Goal: Task Accomplishment & Management: Complete application form

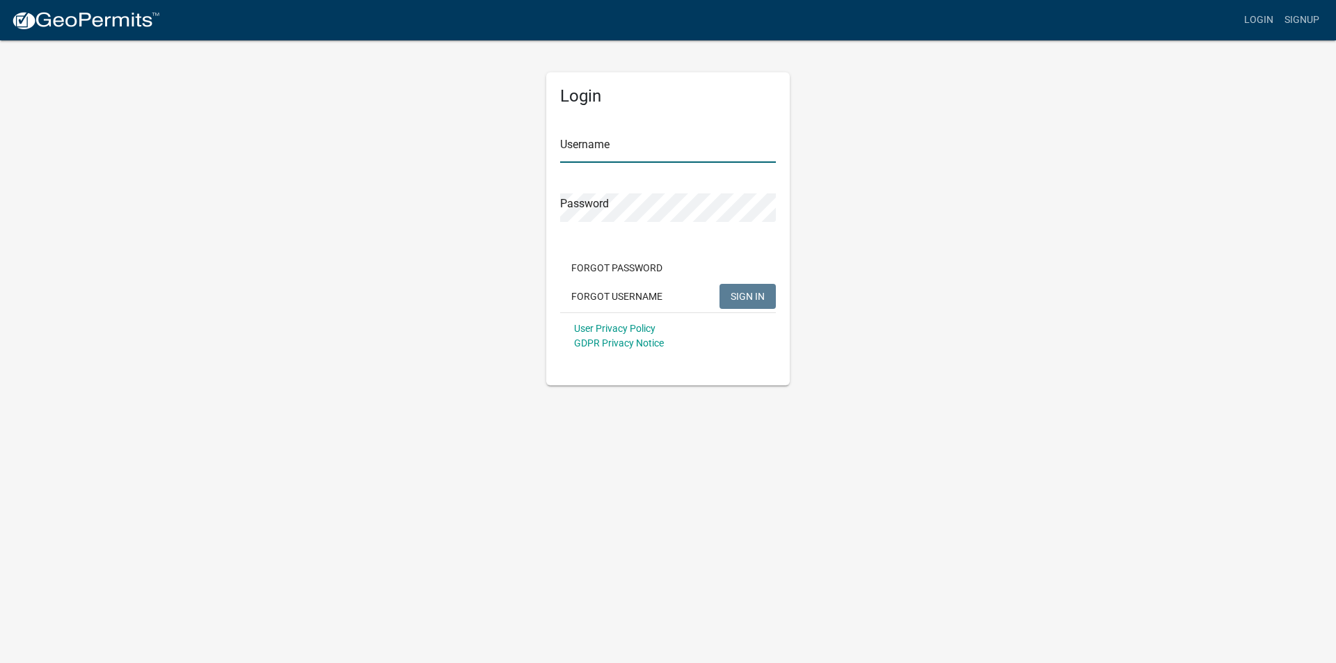
type input "[EMAIL_ADDRESS][DOMAIN_NAME]"
click at [754, 294] on span "SIGN IN" at bounding box center [748, 295] width 34 height 11
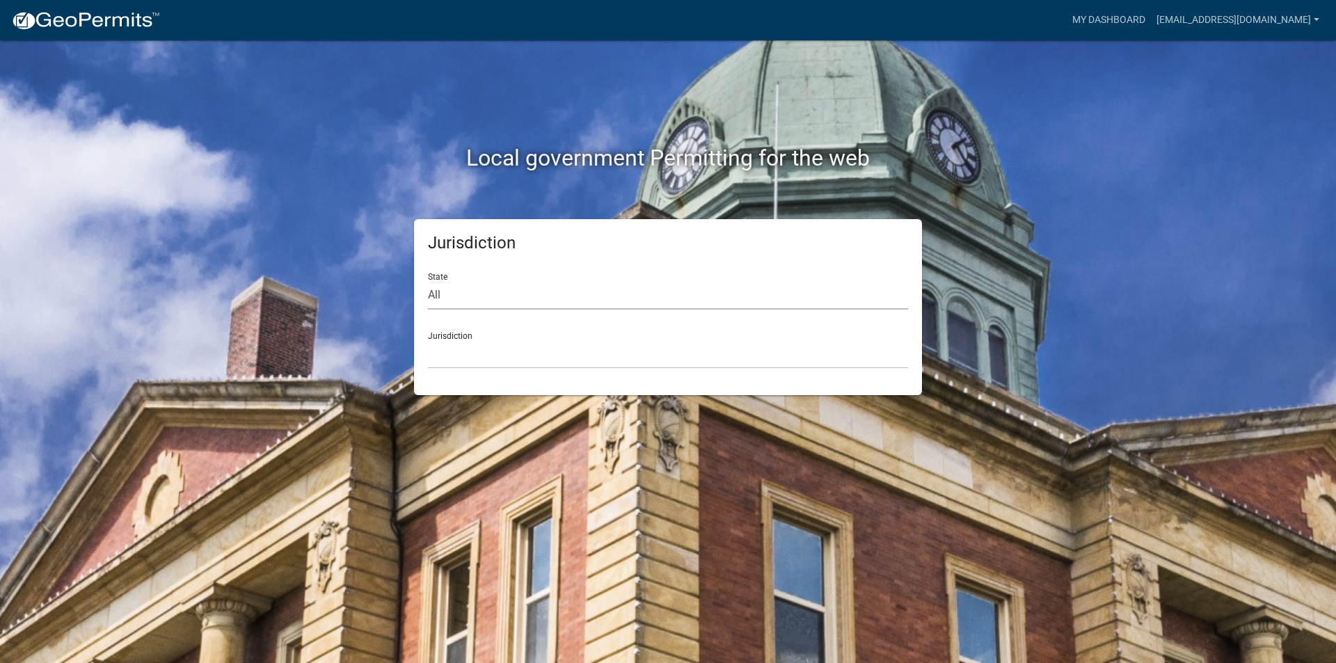
drag, startPoint x: 0, startPoint y: 0, endPoint x: 468, endPoint y: 299, distance: 555.1
click at [468, 299] on select "All [US_STATE] [US_STATE] [US_STATE] [US_STATE] [US_STATE] [US_STATE] [US_STATE…" at bounding box center [668, 295] width 480 height 29
select select "[US_STATE]"
click at [428, 281] on select "All [US_STATE] [US_STATE] [US_STATE] [US_STATE] [US_STATE] [US_STATE] [US_STATE…" at bounding box center [668, 295] width 480 height 29
click at [471, 359] on select "[GEOGRAPHIC_DATA], [US_STATE] [GEOGRAPHIC_DATA], [US_STATE] [GEOGRAPHIC_DATA], …" at bounding box center [668, 354] width 480 height 29
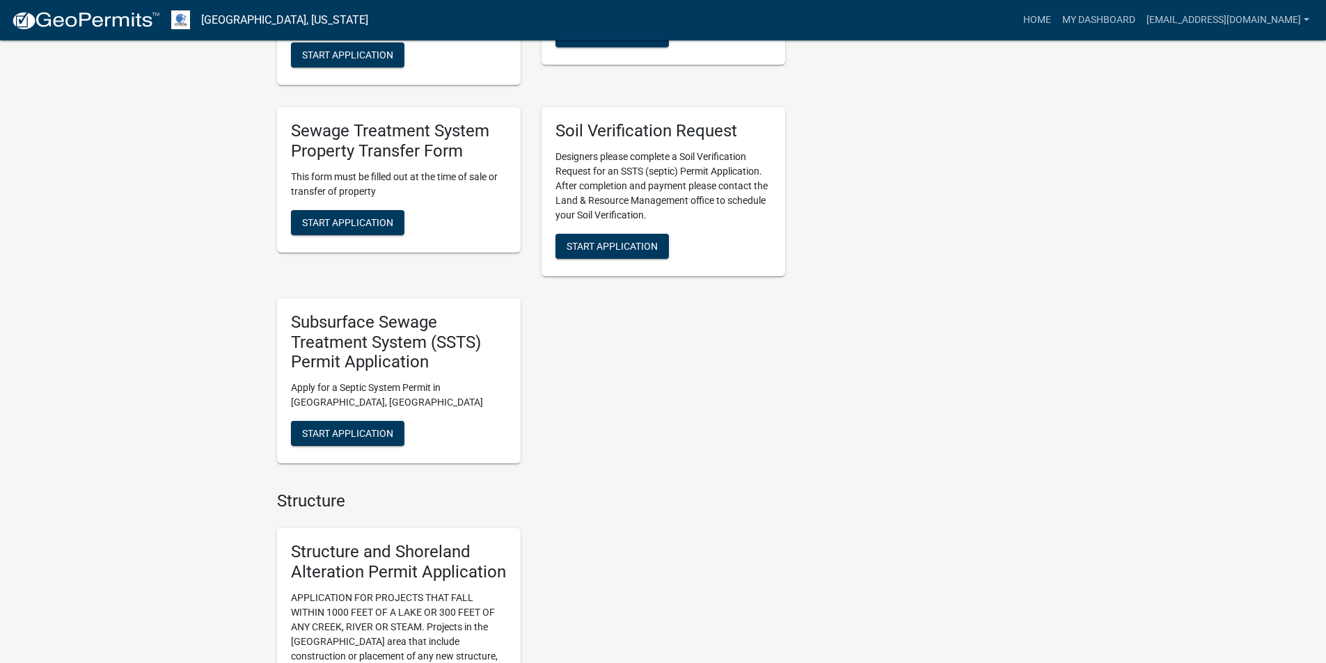
scroll to position [696, 0]
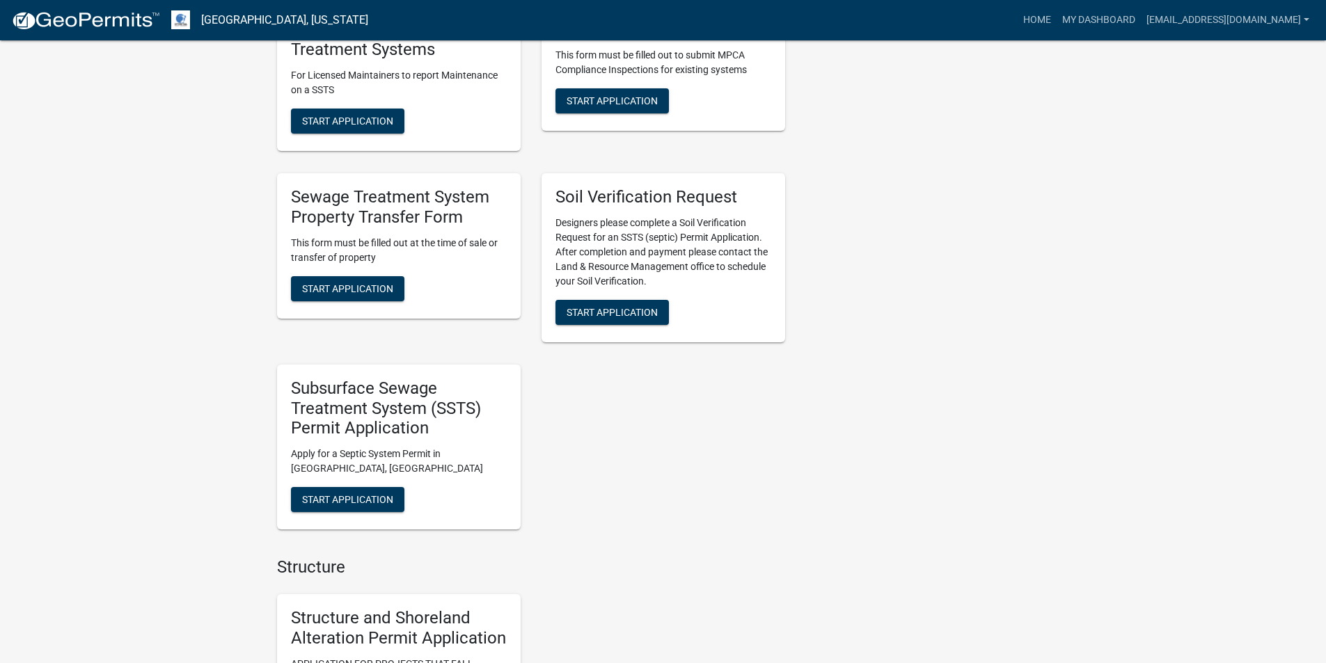
drag, startPoint x: 365, startPoint y: 307, endPoint x: 367, endPoint y: 294, distance: 12.7
click at [365, 306] on div "Sewage Treatment System Property Transfer Form This form must be filled out at …" at bounding box center [399, 245] width 244 height 145
click at [367, 294] on span "Start Application" at bounding box center [347, 288] width 91 height 11
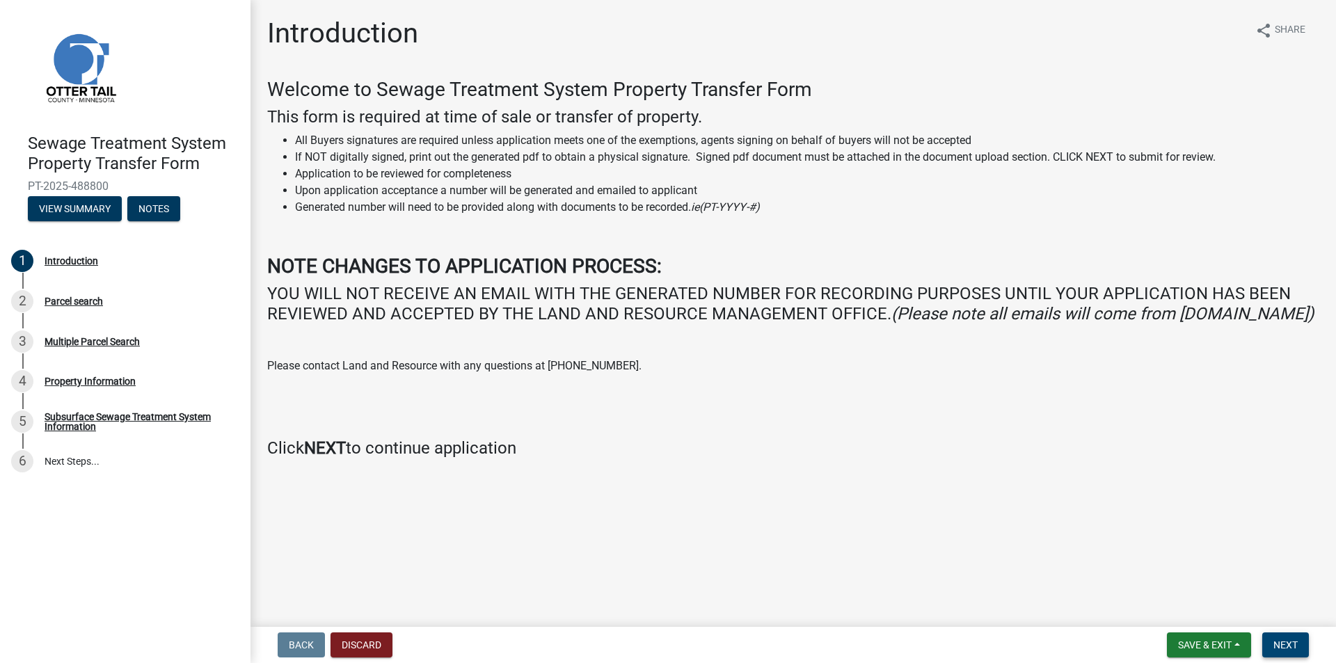
click at [1301, 646] on button "Next" at bounding box center [1285, 645] width 47 height 25
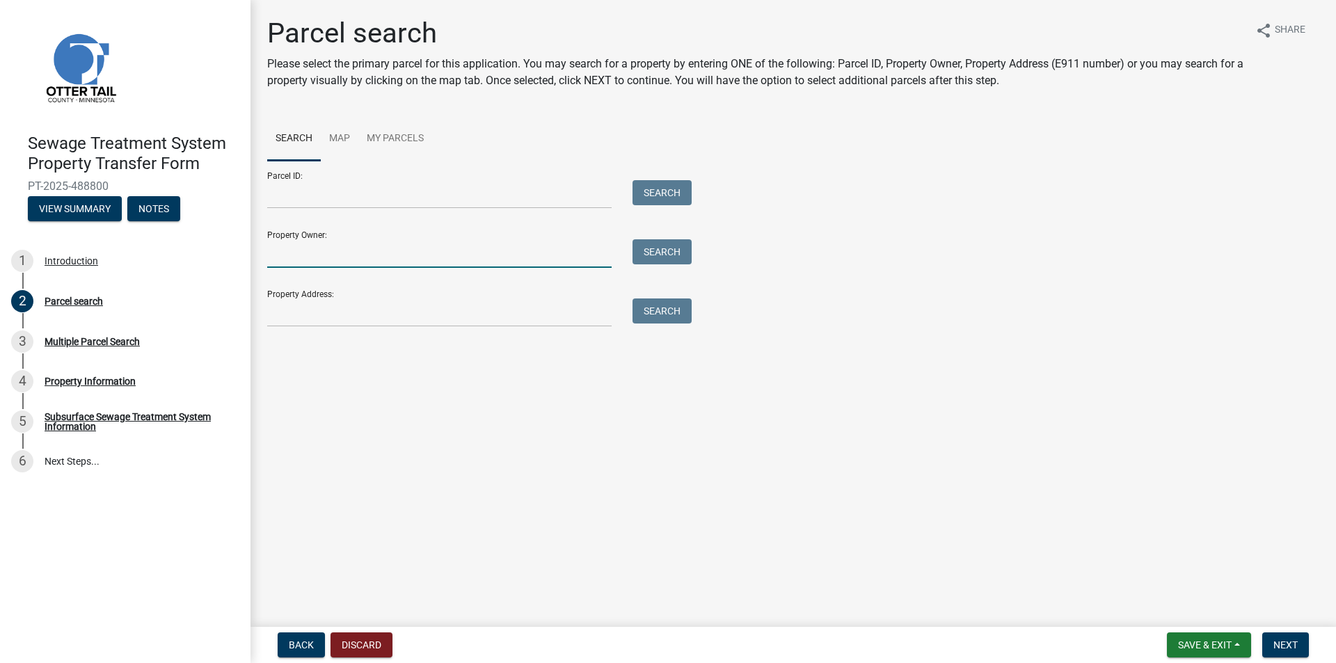
click at [420, 247] on input "Property Owner:" at bounding box center [439, 253] width 344 height 29
type input "[PERSON_NAME]"
click at [660, 252] on button "Search" at bounding box center [662, 251] width 59 height 25
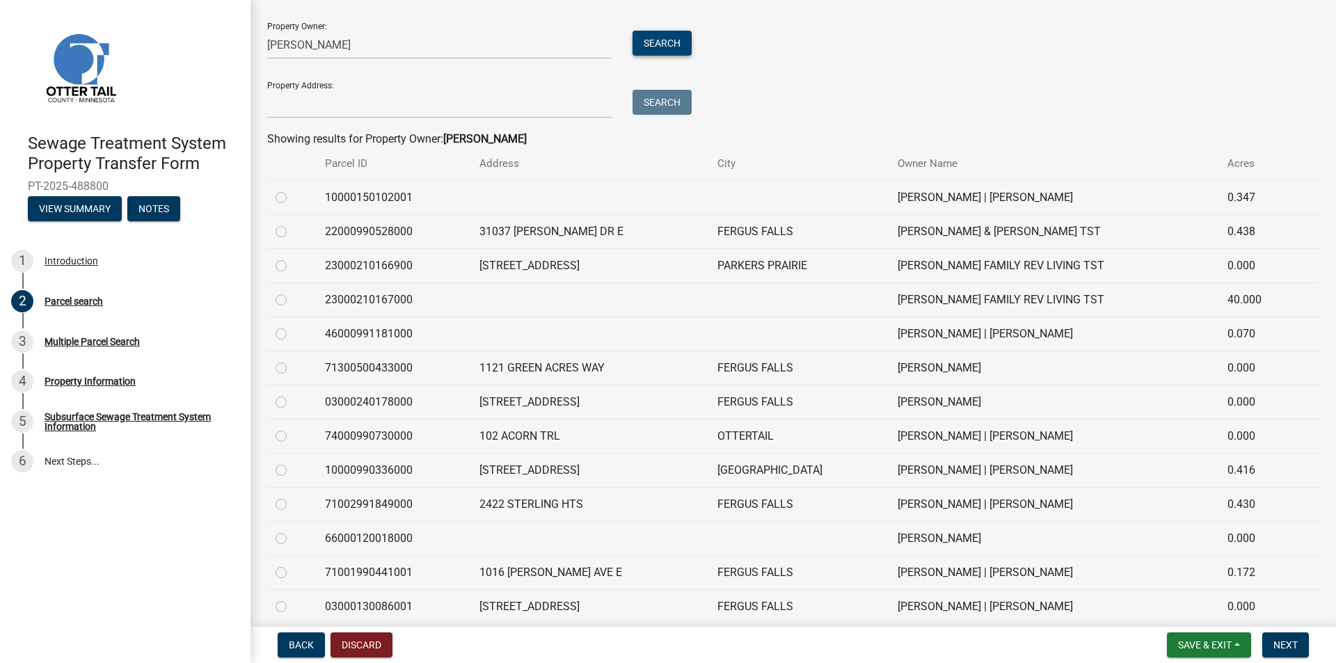
scroll to position [265, 0]
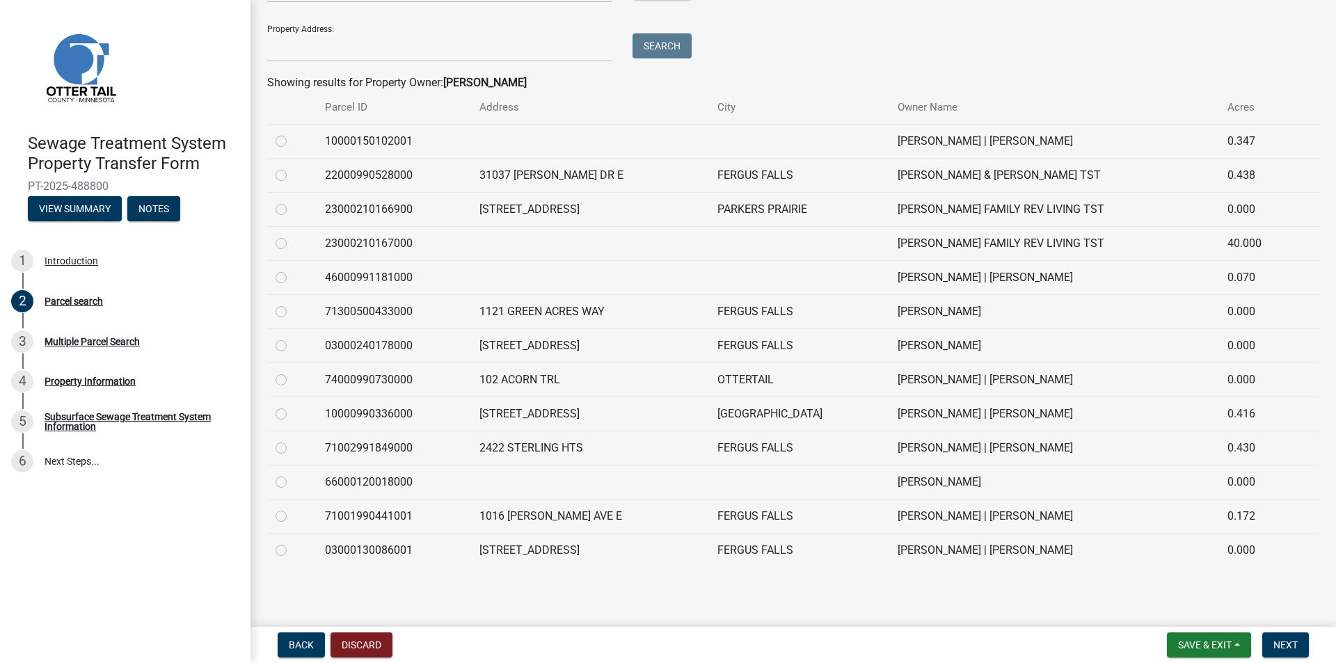
click at [292, 474] on label at bounding box center [292, 474] width 0 height 0
click at [292, 483] on input "radio" at bounding box center [296, 478] width 9 height 9
radio input "true"
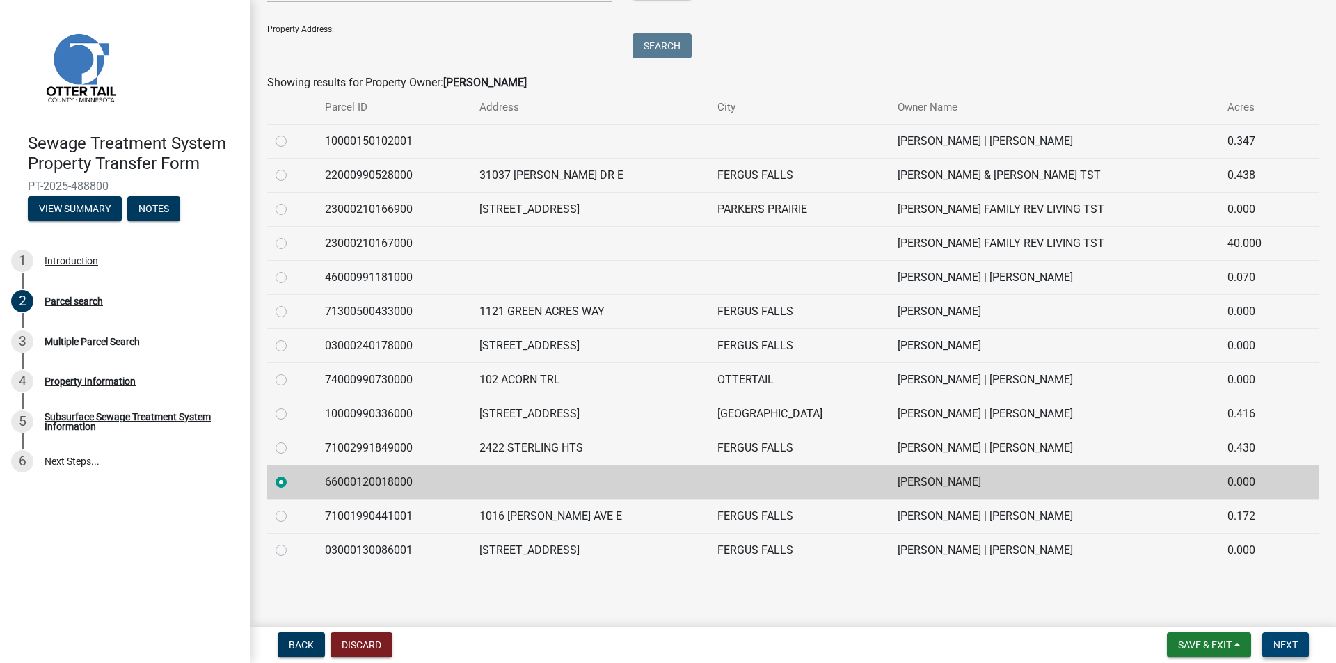
click at [1275, 637] on button "Next" at bounding box center [1285, 645] width 47 height 25
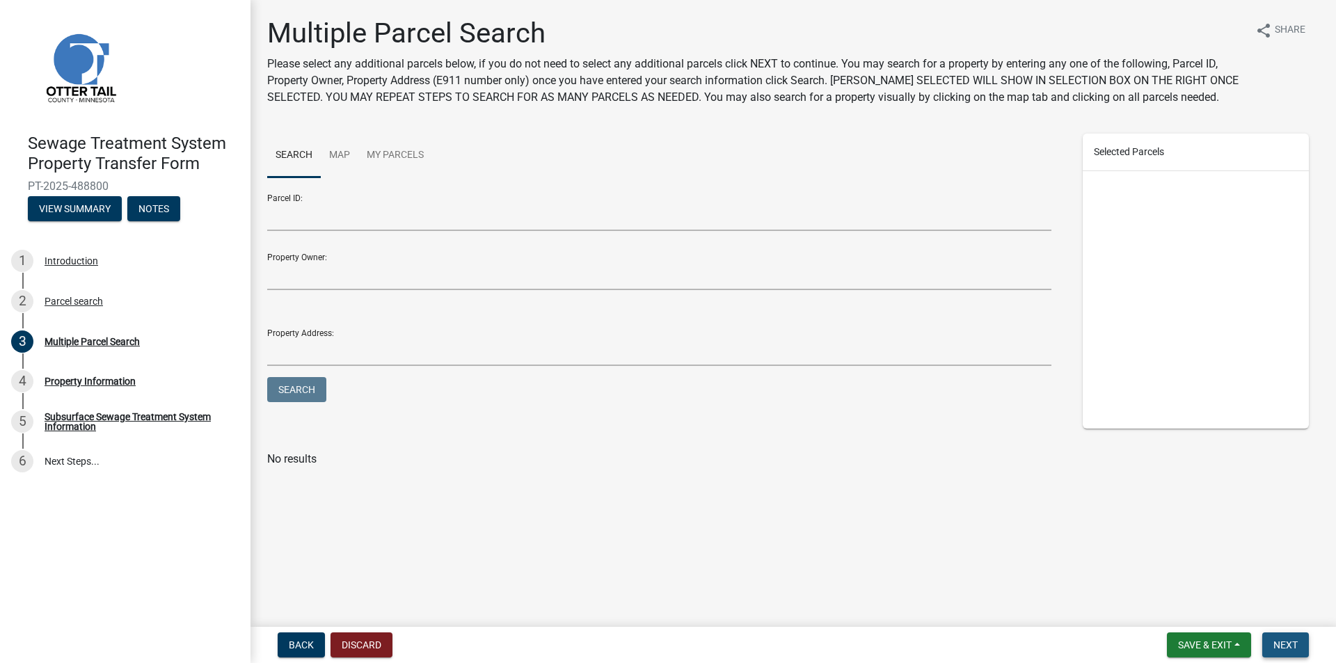
click at [1275, 637] on button "Next" at bounding box center [1285, 645] width 47 height 25
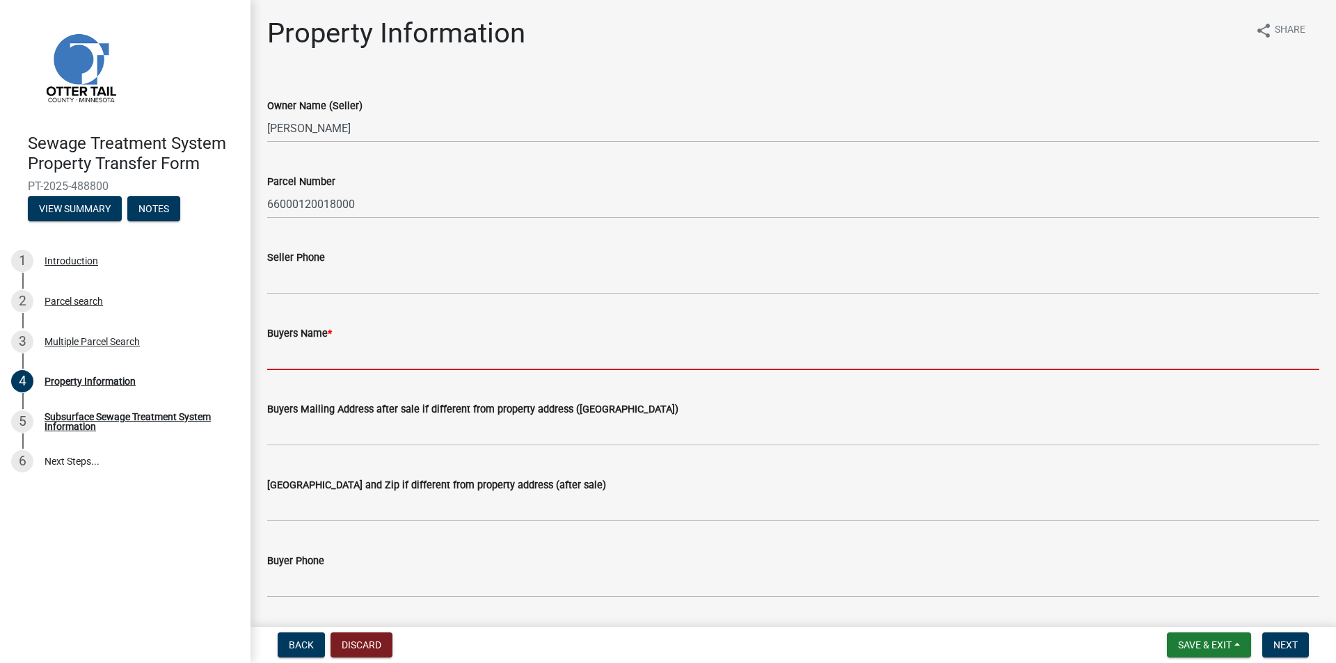
click at [332, 351] on input "Buyers Name *" at bounding box center [793, 356] width 1052 height 29
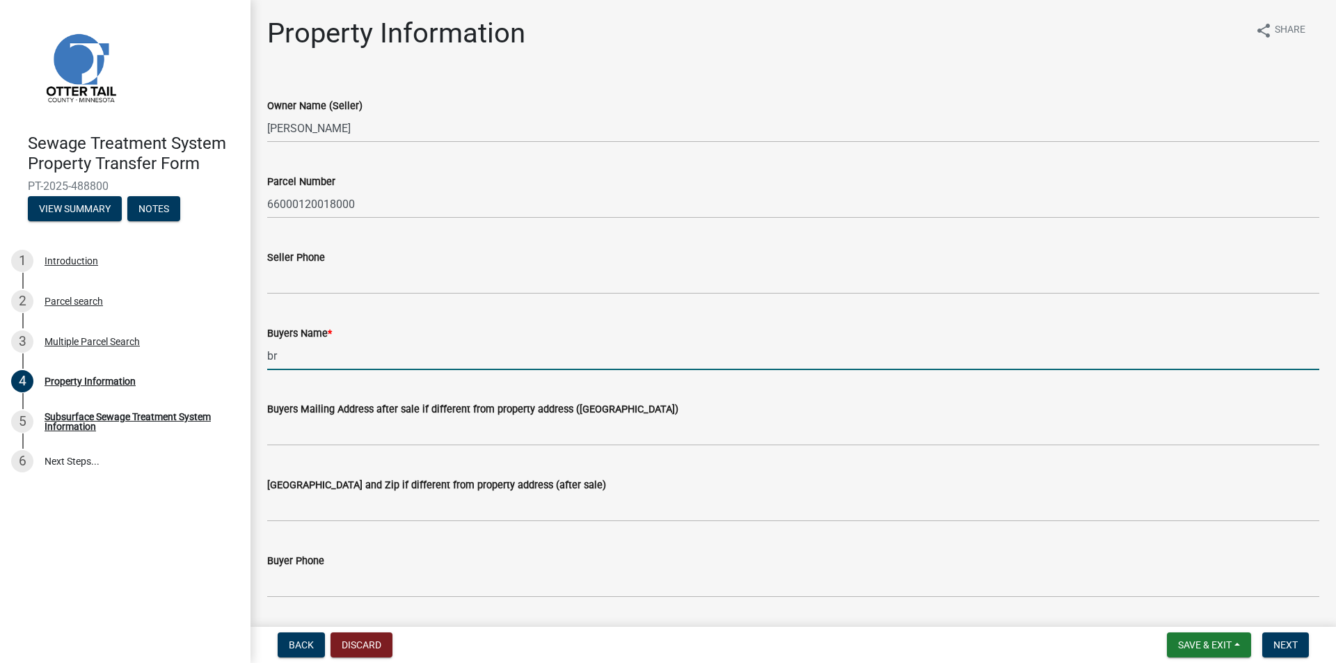
type input "b"
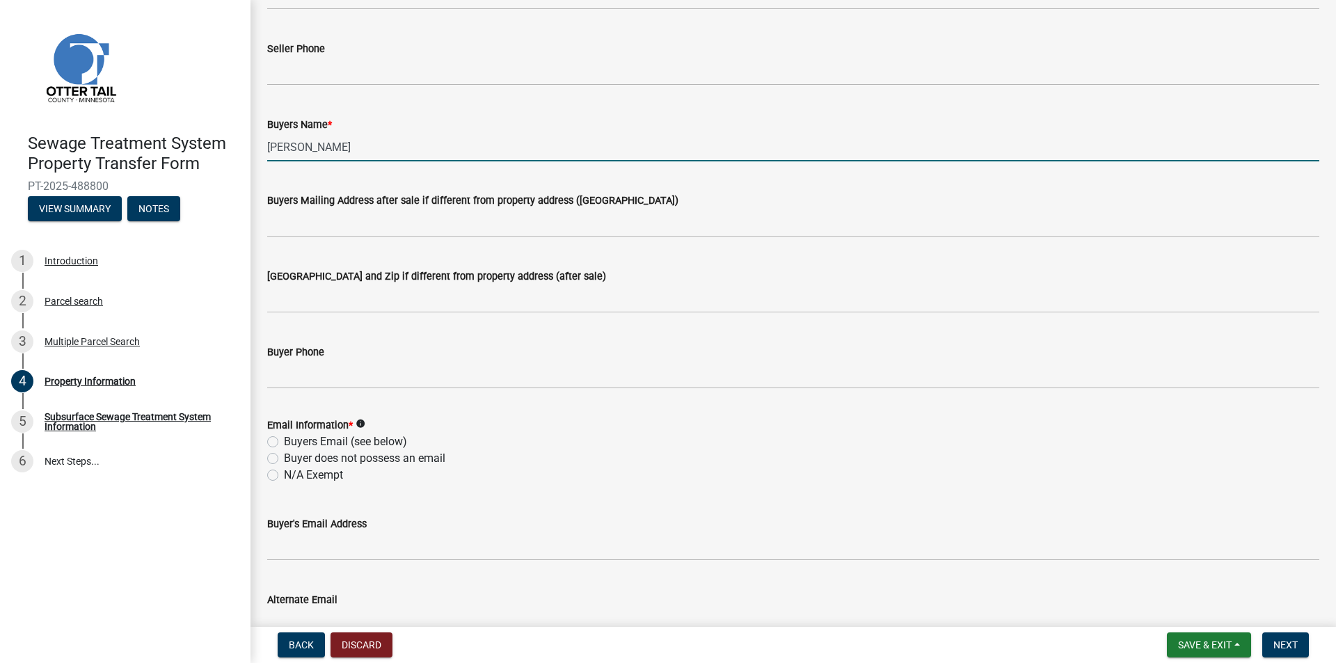
scroll to position [557, 0]
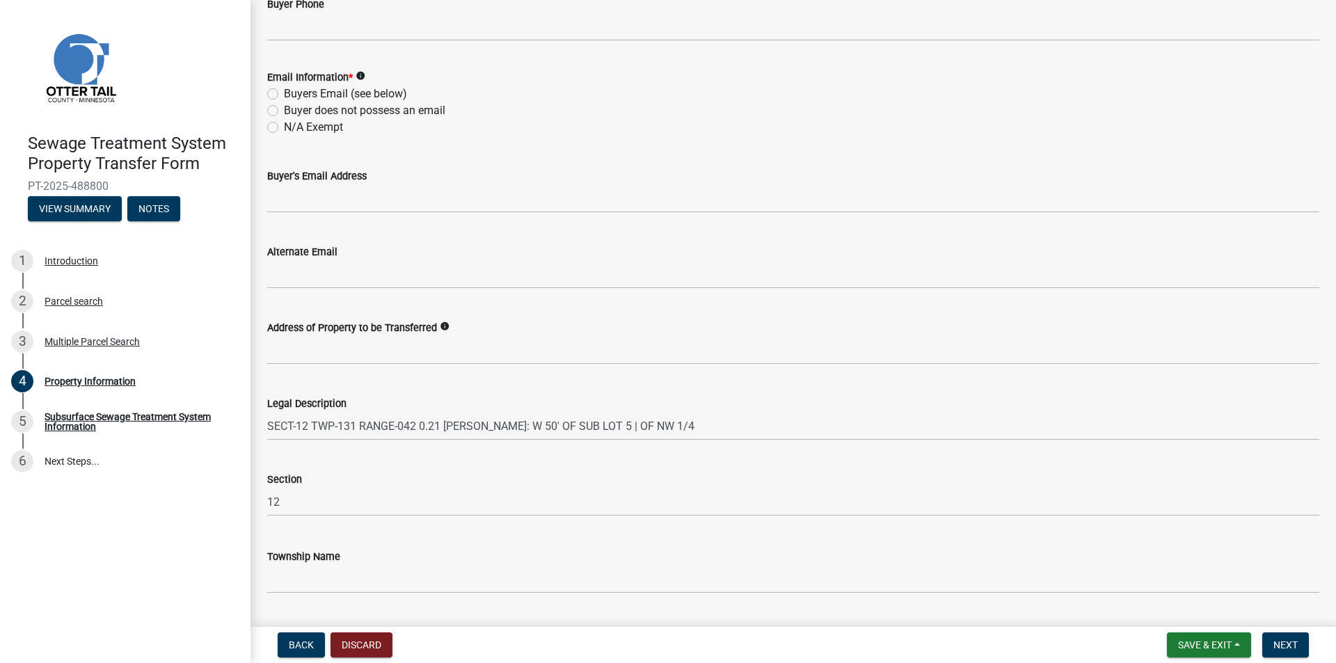
type input "[PERSON_NAME]"
click at [303, 112] on label "Buyer does not possess an email" at bounding box center [364, 110] width 161 height 17
click at [293, 111] on input "Buyer does not possess an email" at bounding box center [288, 106] width 9 height 9
radio input "true"
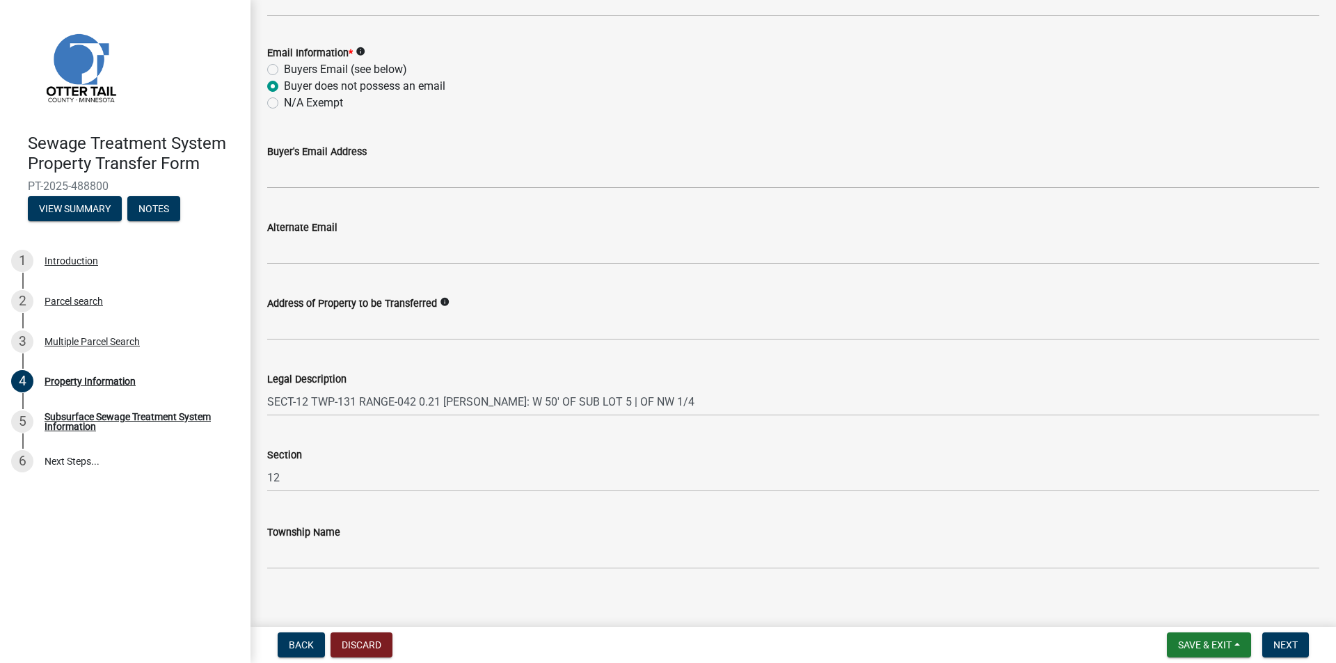
scroll to position [594, 0]
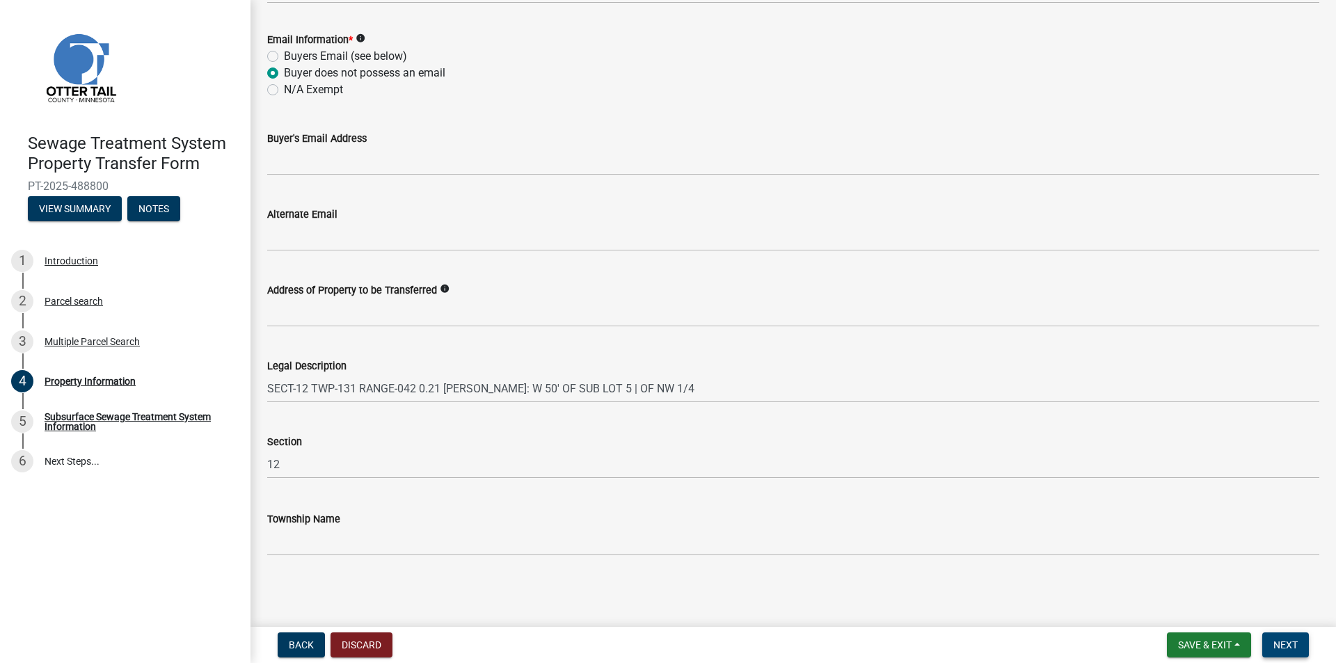
click at [1296, 648] on span "Next" at bounding box center [1285, 644] width 24 height 11
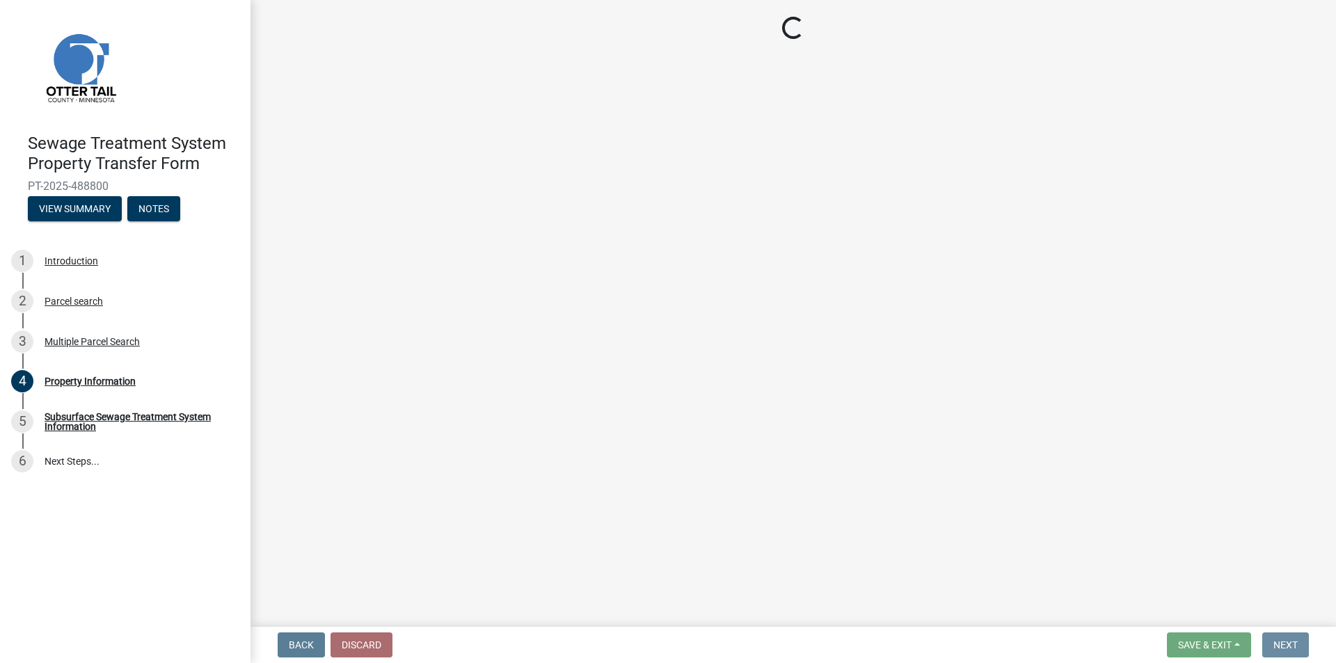
scroll to position [0, 0]
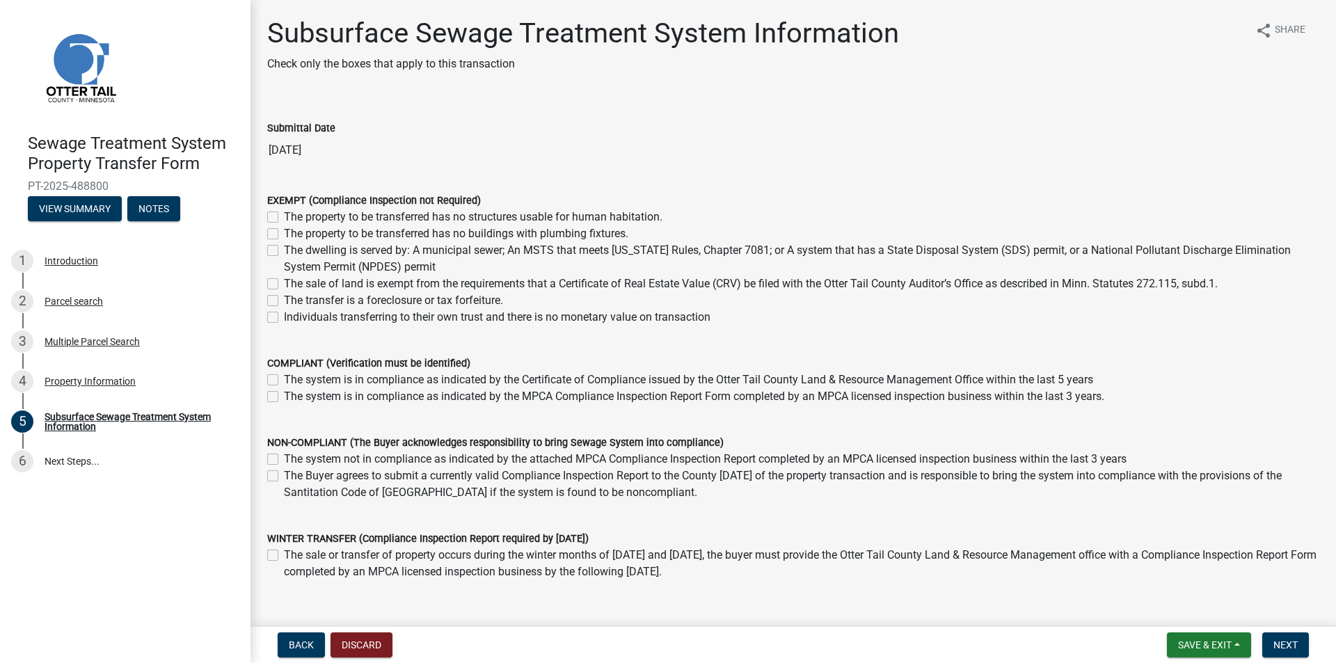
click at [284, 284] on label "The sale of land is exempt from the requirements that a Certificate of Real Est…" at bounding box center [751, 284] width 934 height 17
click at [284, 284] on input "The sale of land is exempt from the requirements that a Certificate of Real Est…" at bounding box center [288, 280] width 9 height 9
checkbox input "true"
checkbox input "false"
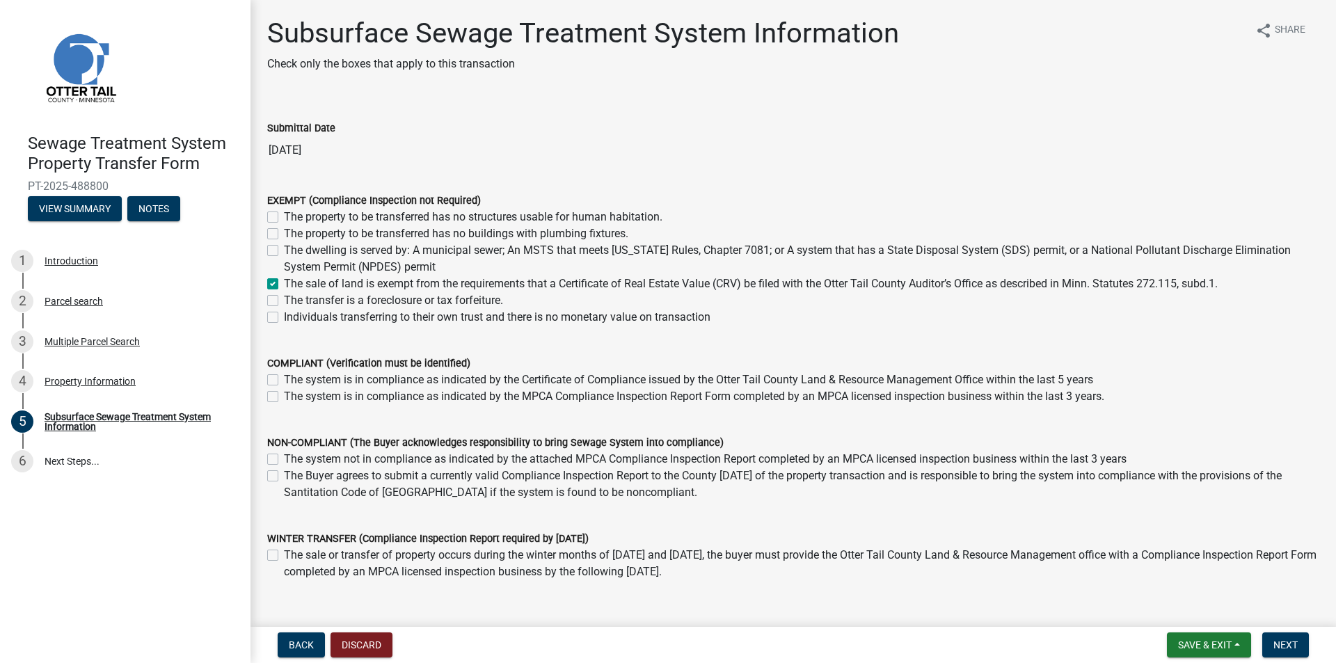
checkbox input "false"
checkbox input "true"
checkbox input "false"
click at [1279, 652] on button "Next" at bounding box center [1285, 645] width 47 height 25
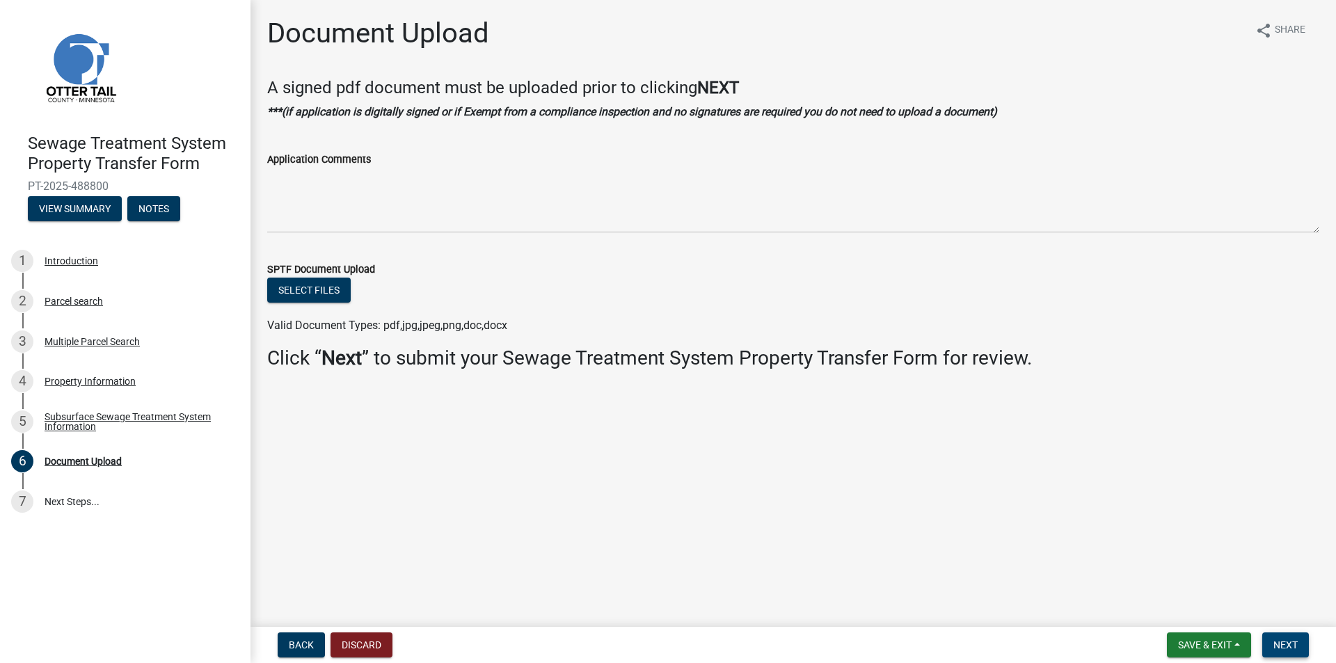
click at [1294, 649] on span "Next" at bounding box center [1285, 644] width 24 height 11
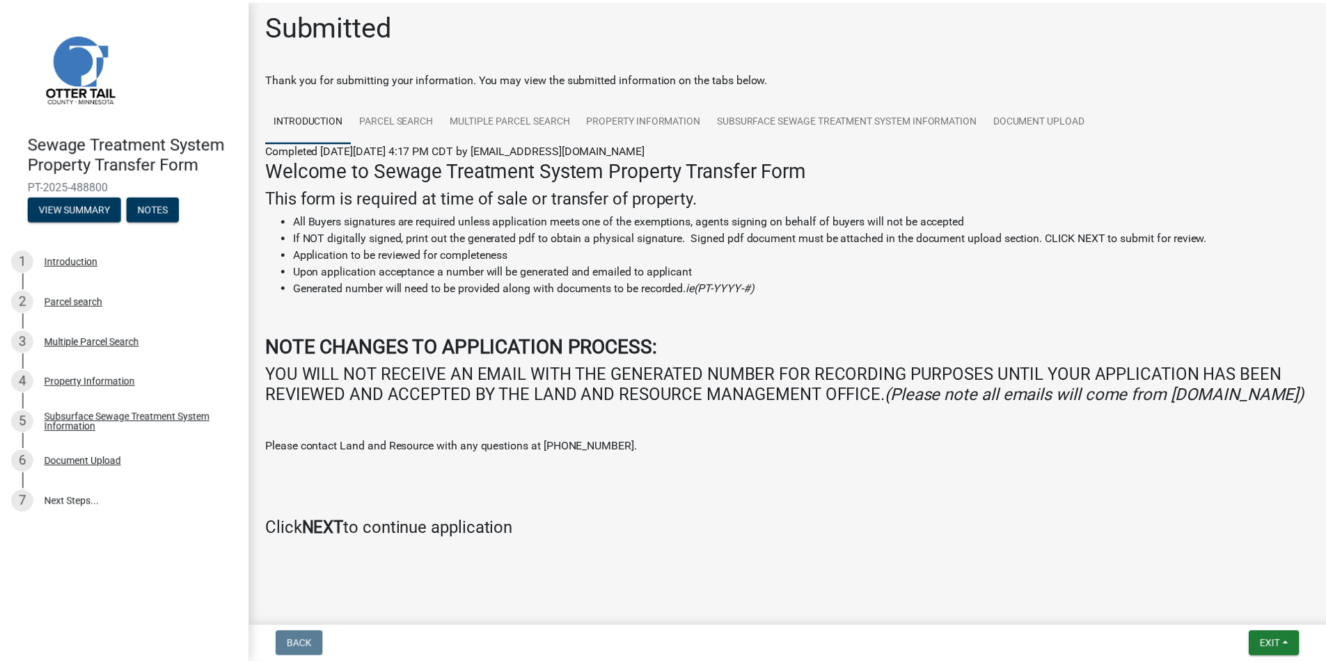
scroll to position [28, 0]
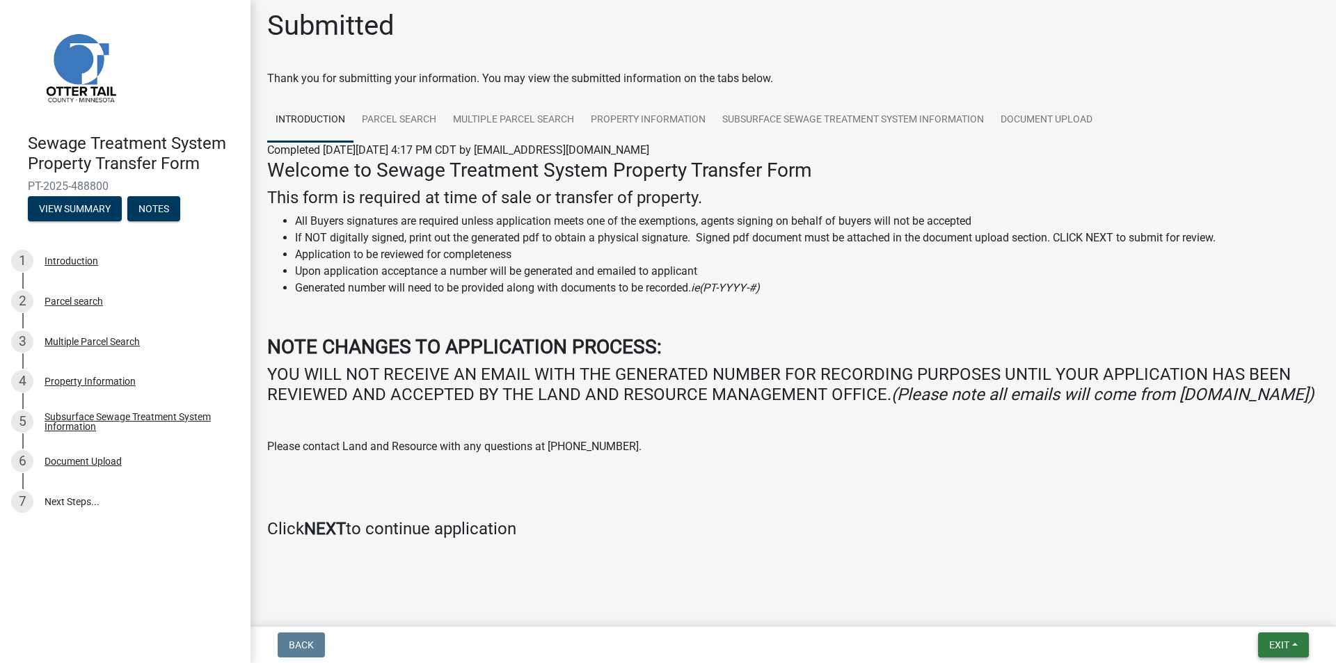
click at [1272, 637] on button "Exit" at bounding box center [1283, 645] width 51 height 25
click at [1250, 607] on button "Save & Exit" at bounding box center [1253, 608] width 111 height 33
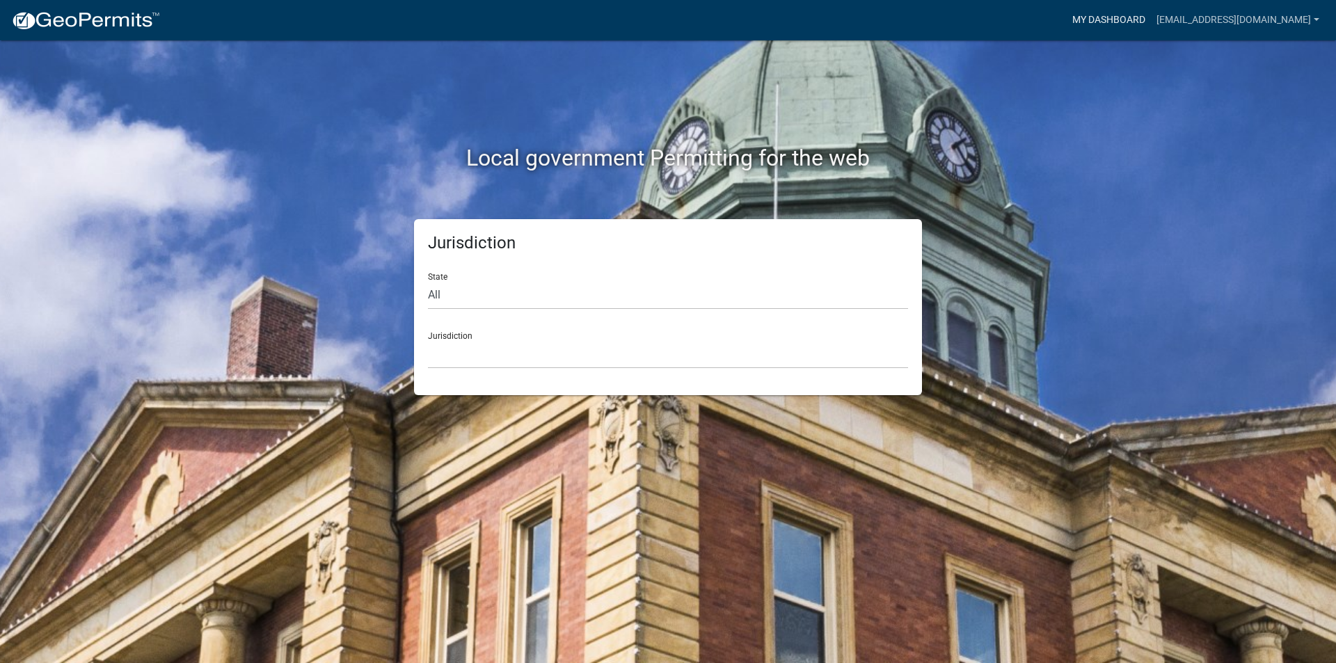
click at [1085, 21] on link "My Dashboard" at bounding box center [1109, 20] width 84 height 26
